Goal: Find specific page/section: Find specific page/section

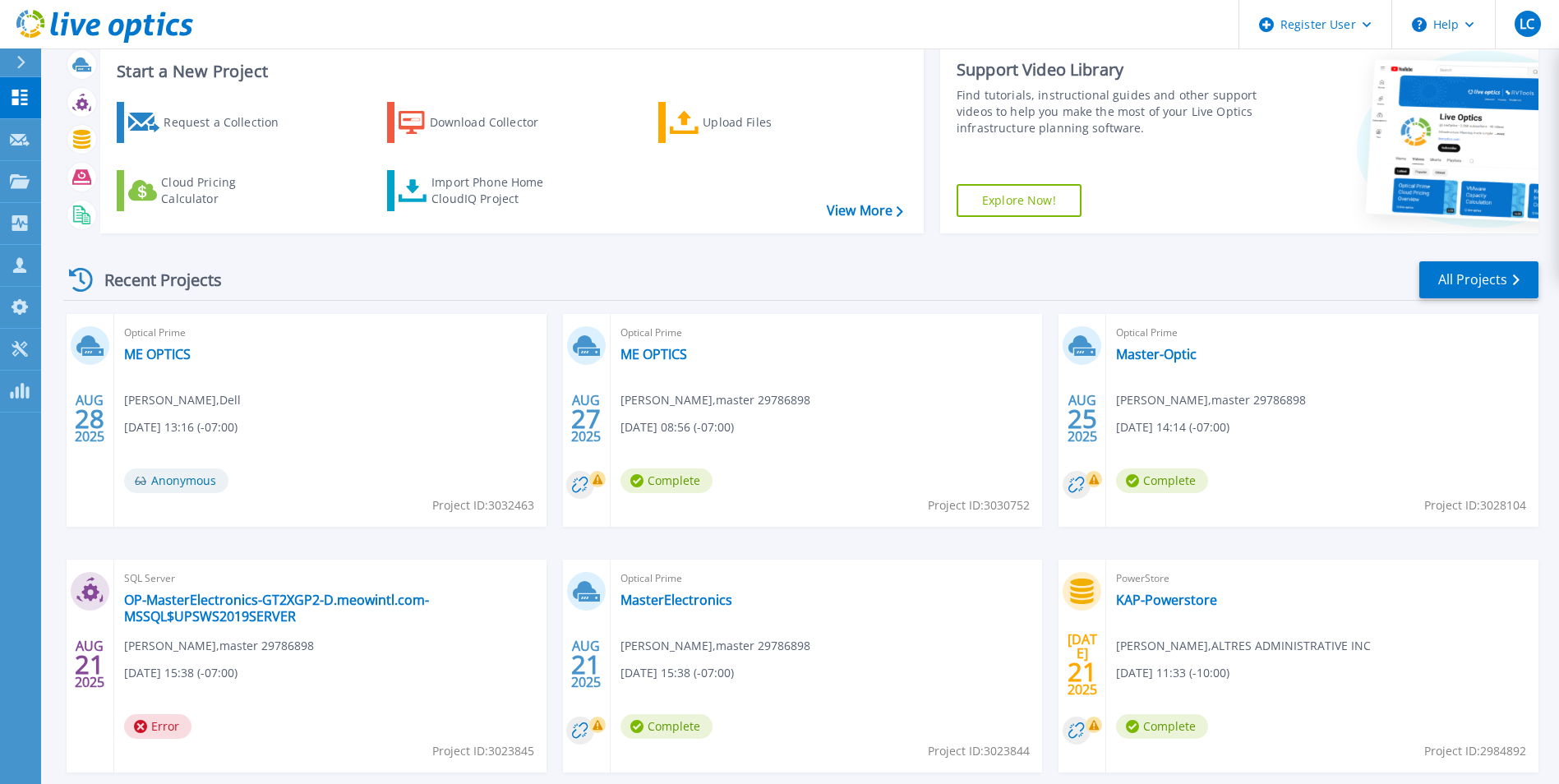
scroll to position [127, 0]
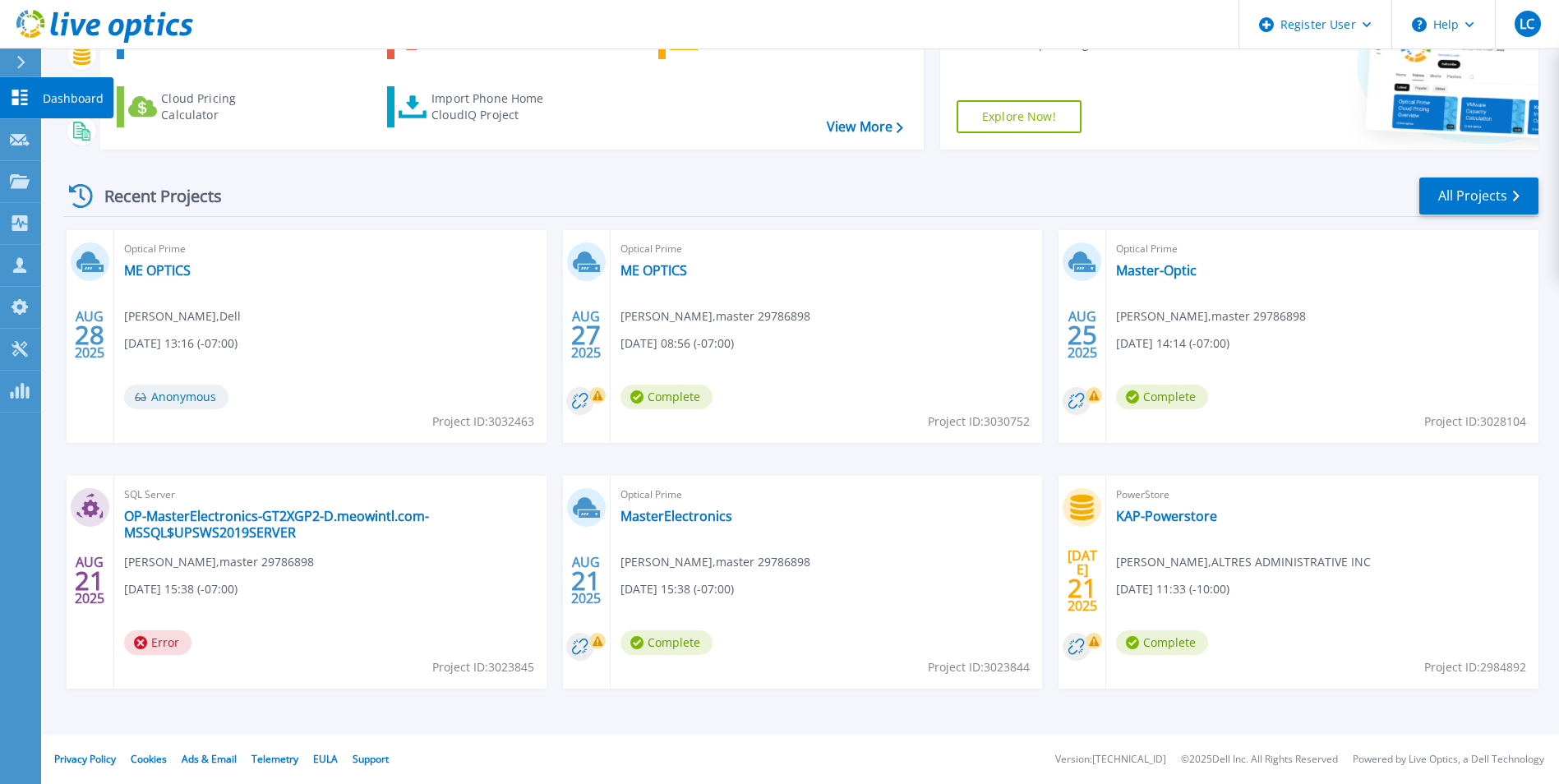
click at [9, 92] on link "Dashboard Dashboard" at bounding box center [20, 98] width 41 height 42
